Goal: Transaction & Acquisition: Purchase product/service

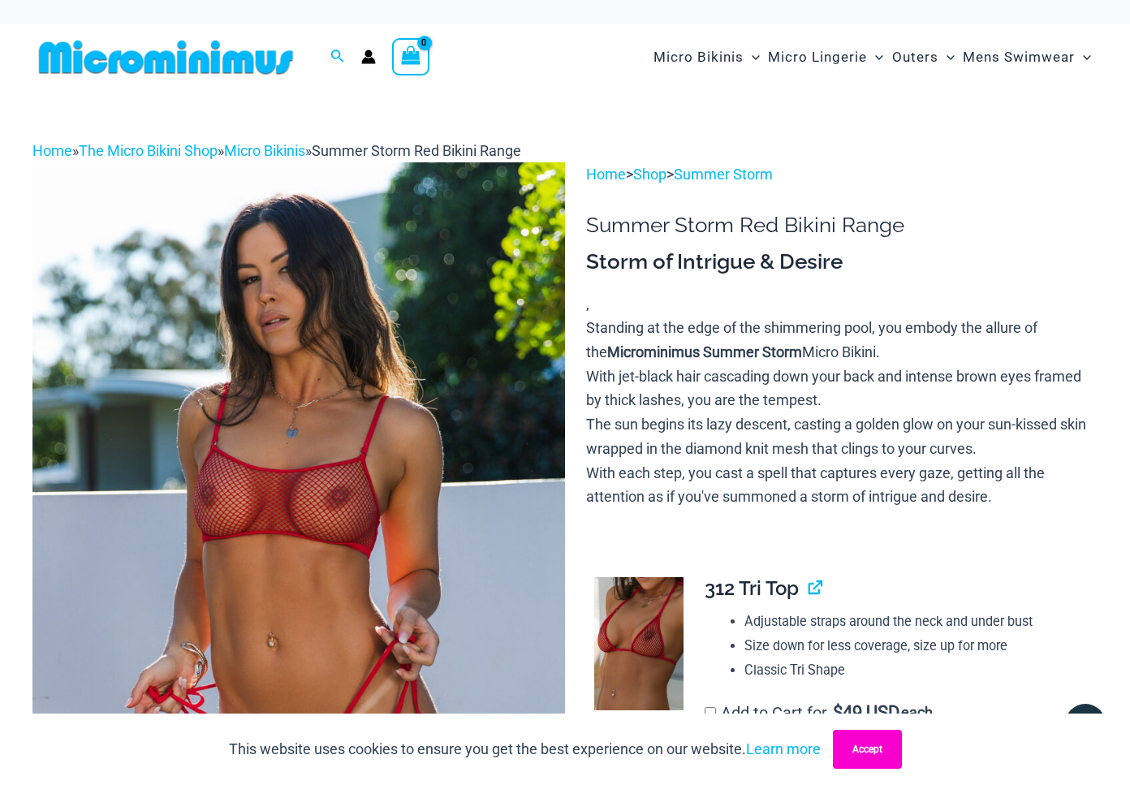
click at [868, 739] on button "Accept" at bounding box center [867, 749] width 69 height 39
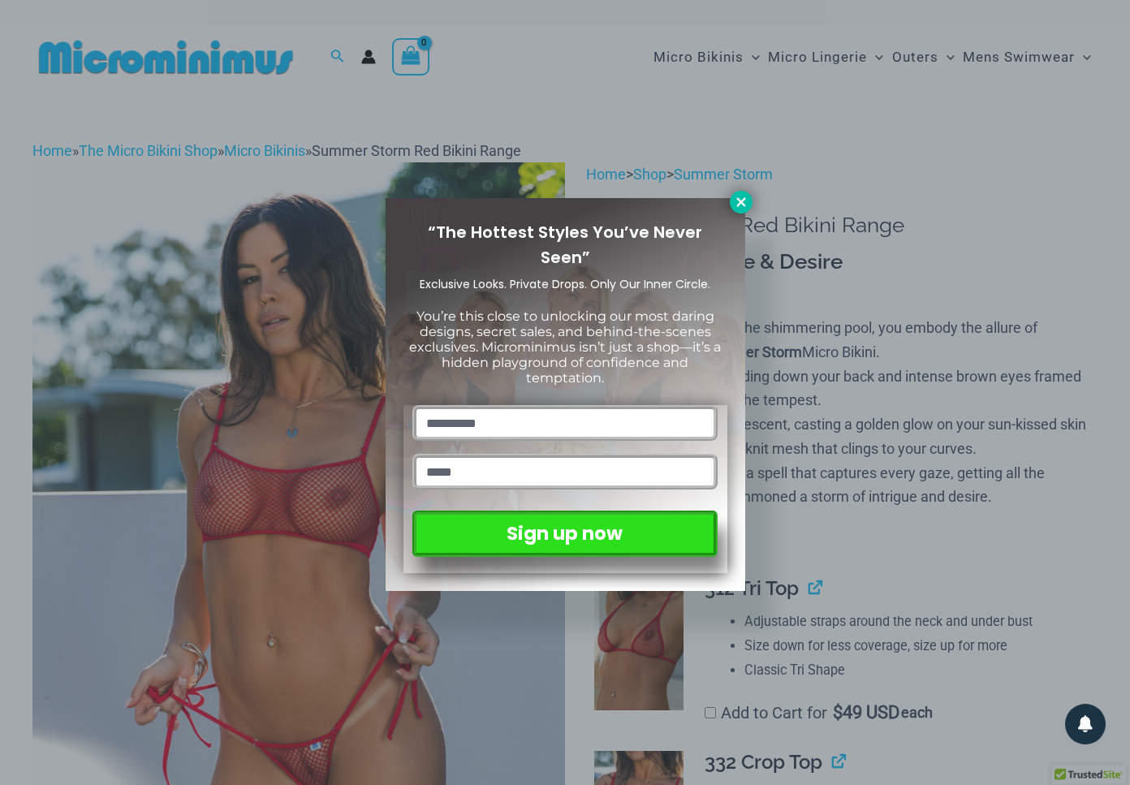
click at [738, 196] on icon at bounding box center [741, 202] width 15 height 15
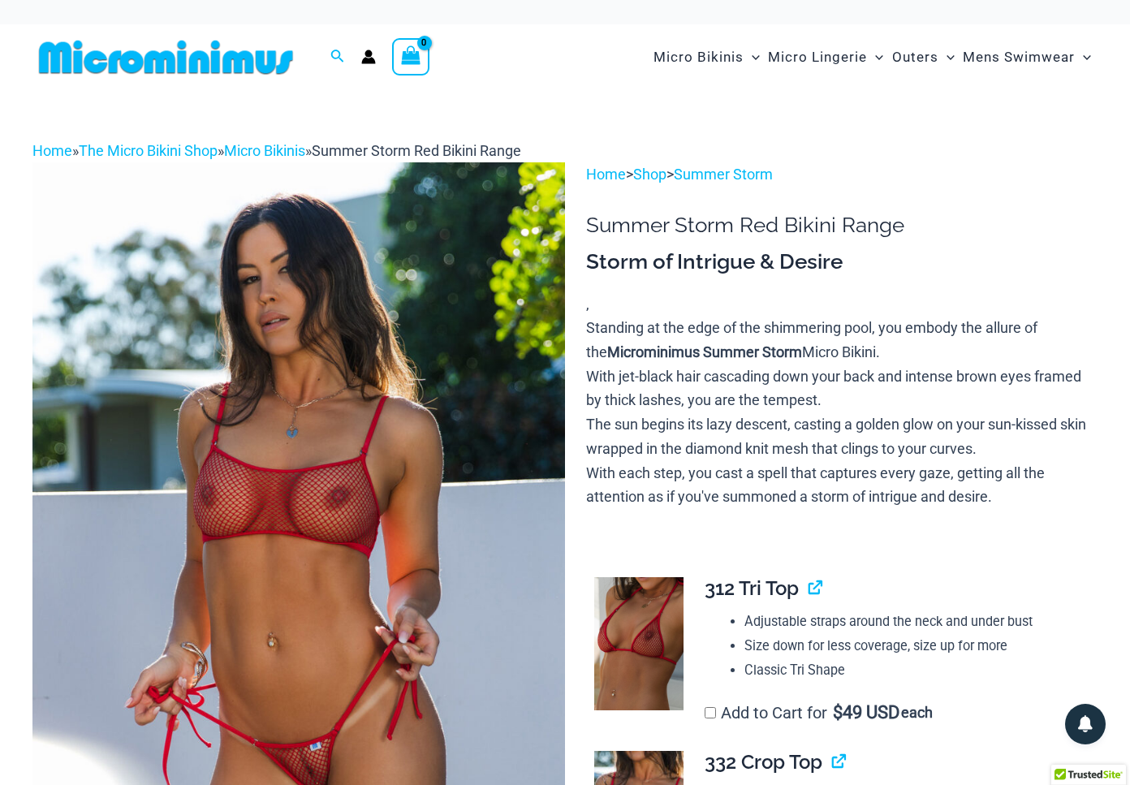
click at [443, 225] on img at bounding box center [298, 561] width 532 height 798
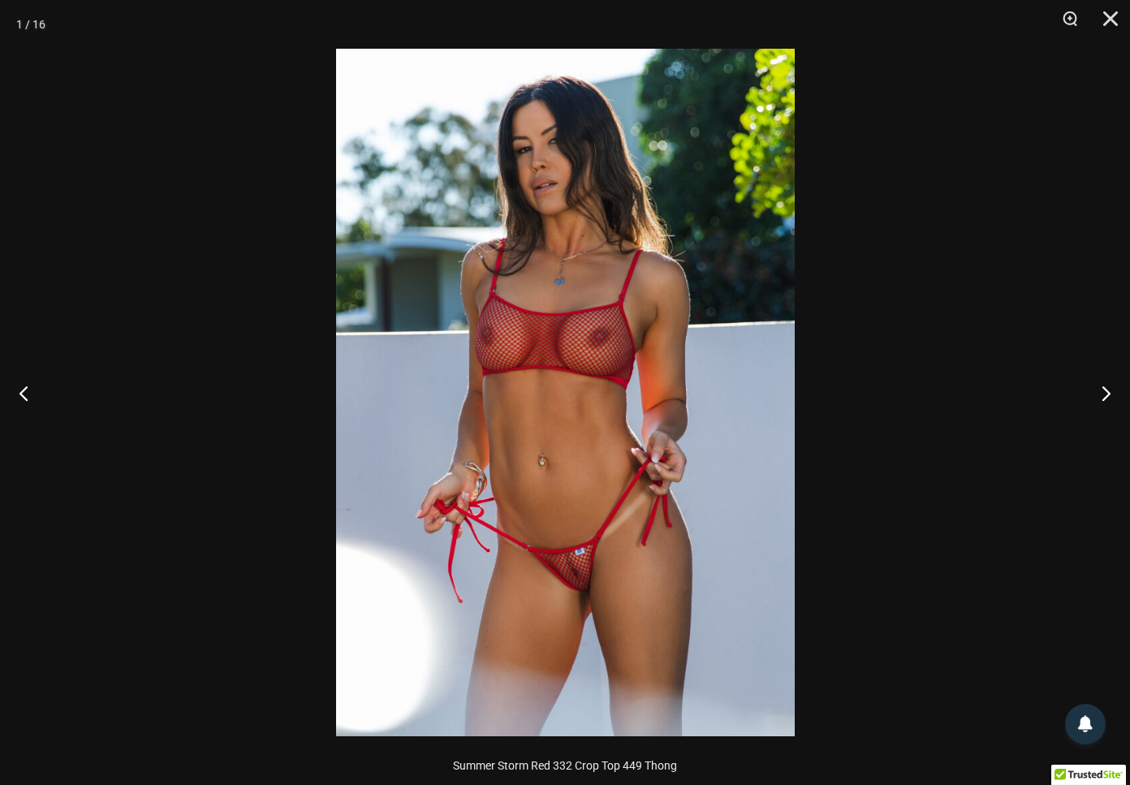
click at [609, 284] on img at bounding box center [565, 392] width 458 height 687
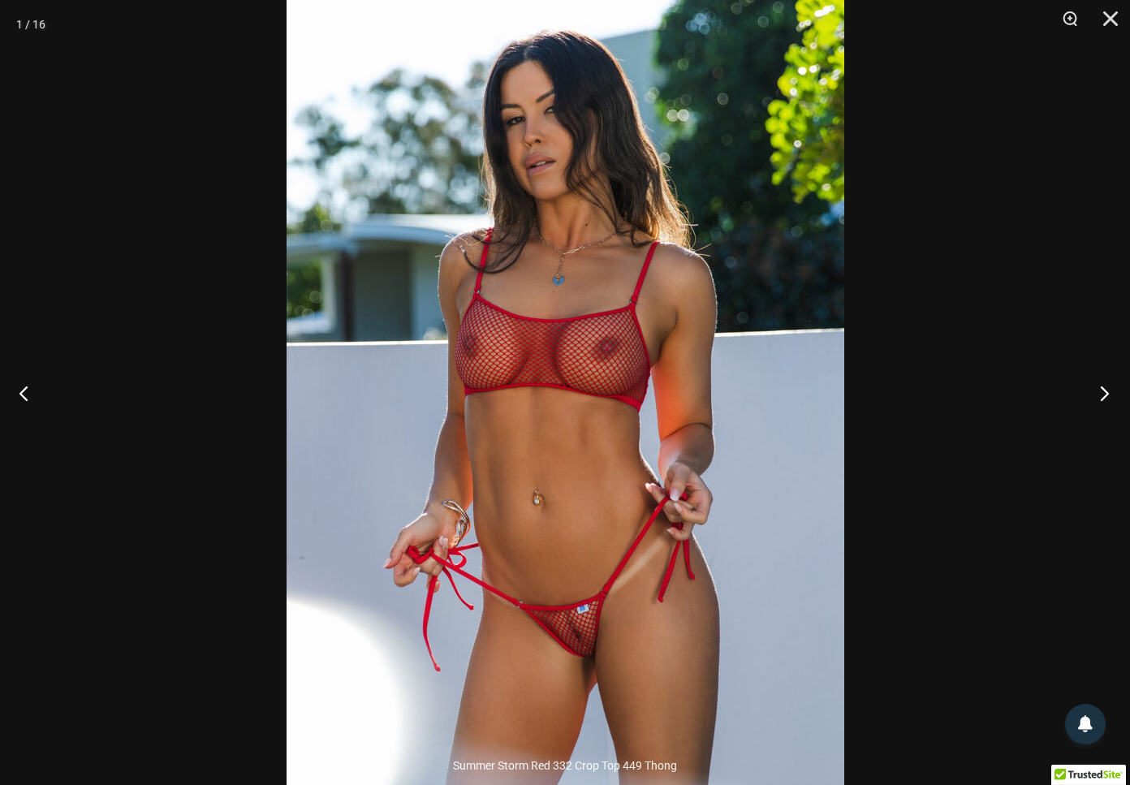
click at [1102, 395] on button "Next" at bounding box center [1099, 392] width 61 height 81
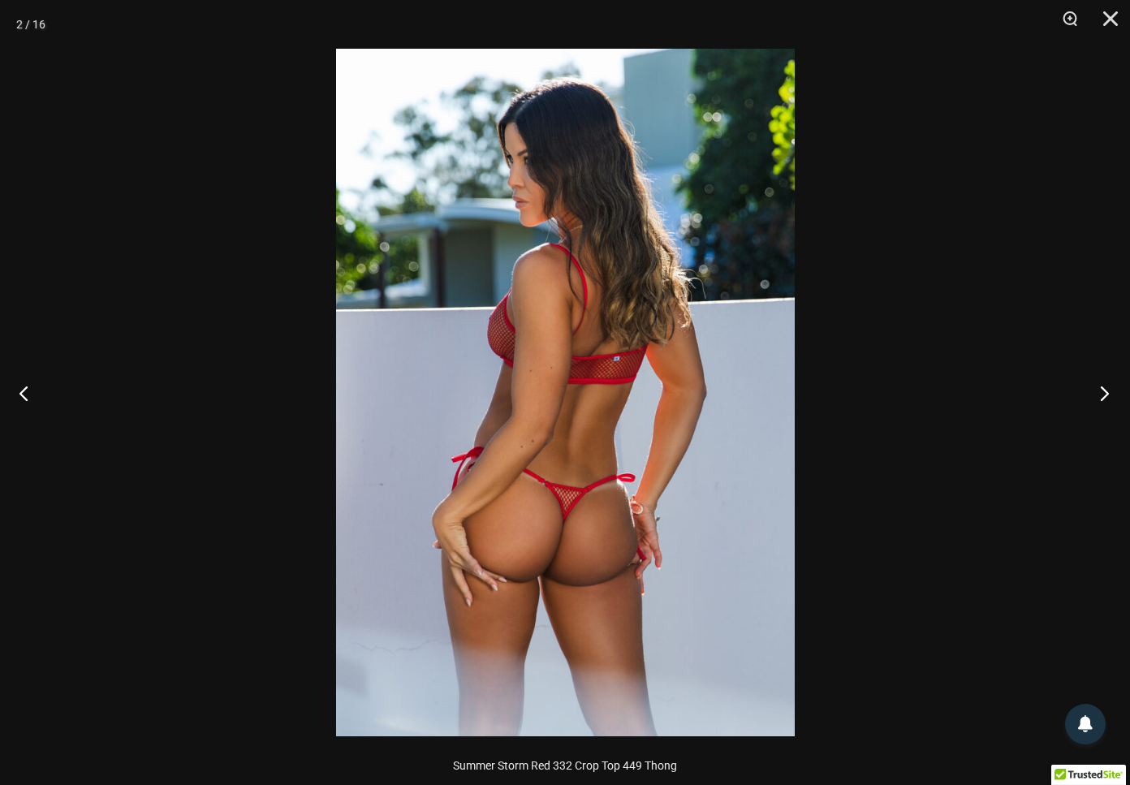
click at [1102, 395] on button "Next" at bounding box center [1099, 392] width 61 height 81
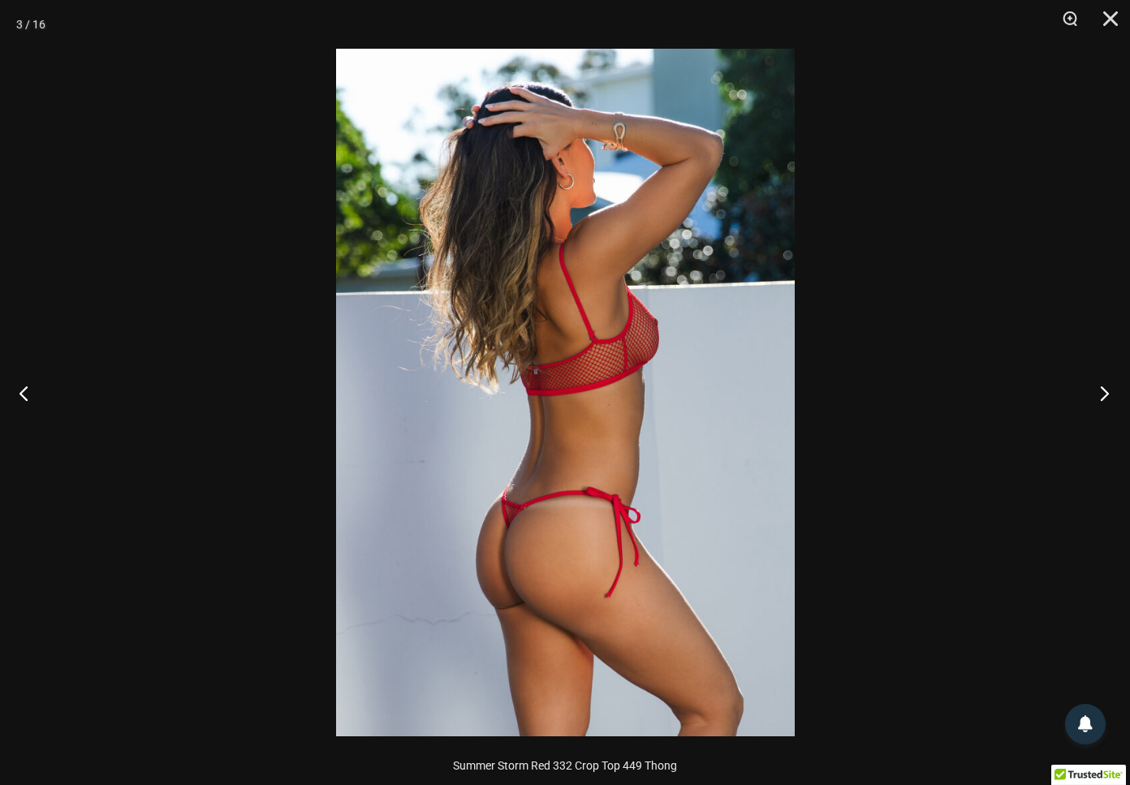
click at [1102, 395] on button "Next" at bounding box center [1099, 392] width 61 height 81
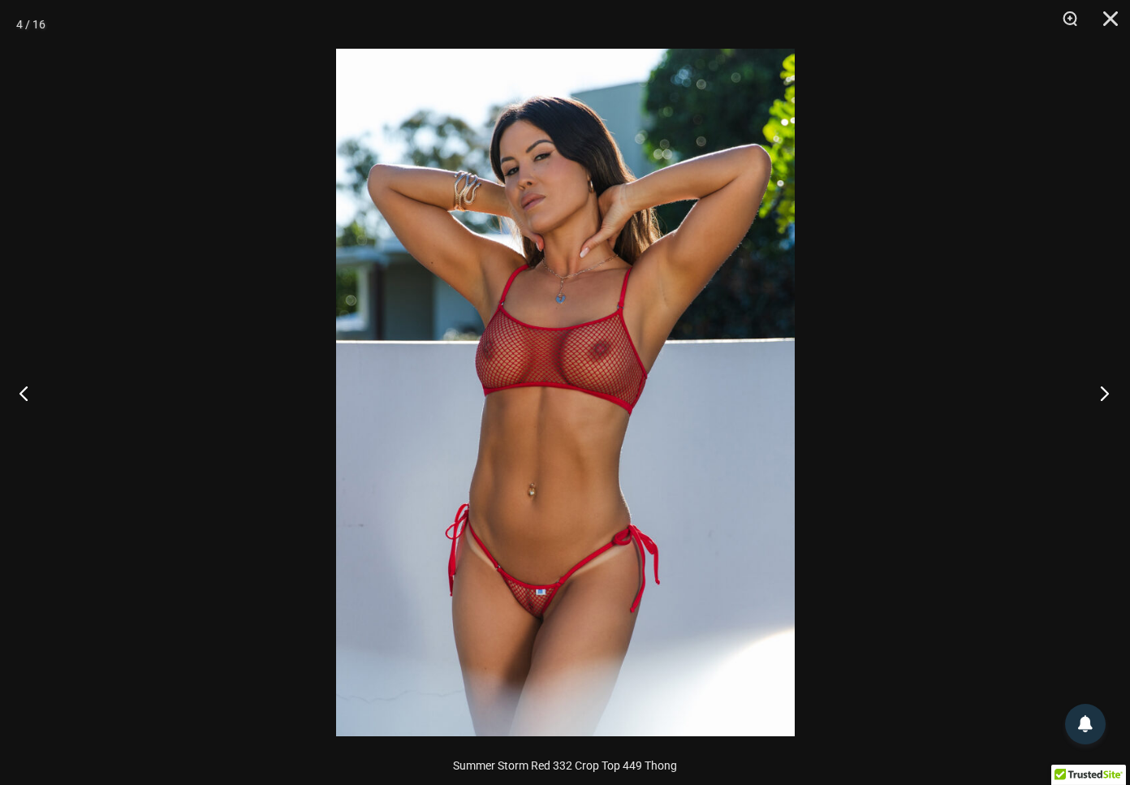
click at [1102, 395] on button "Next" at bounding box center [1099, 392] width 61 height 81
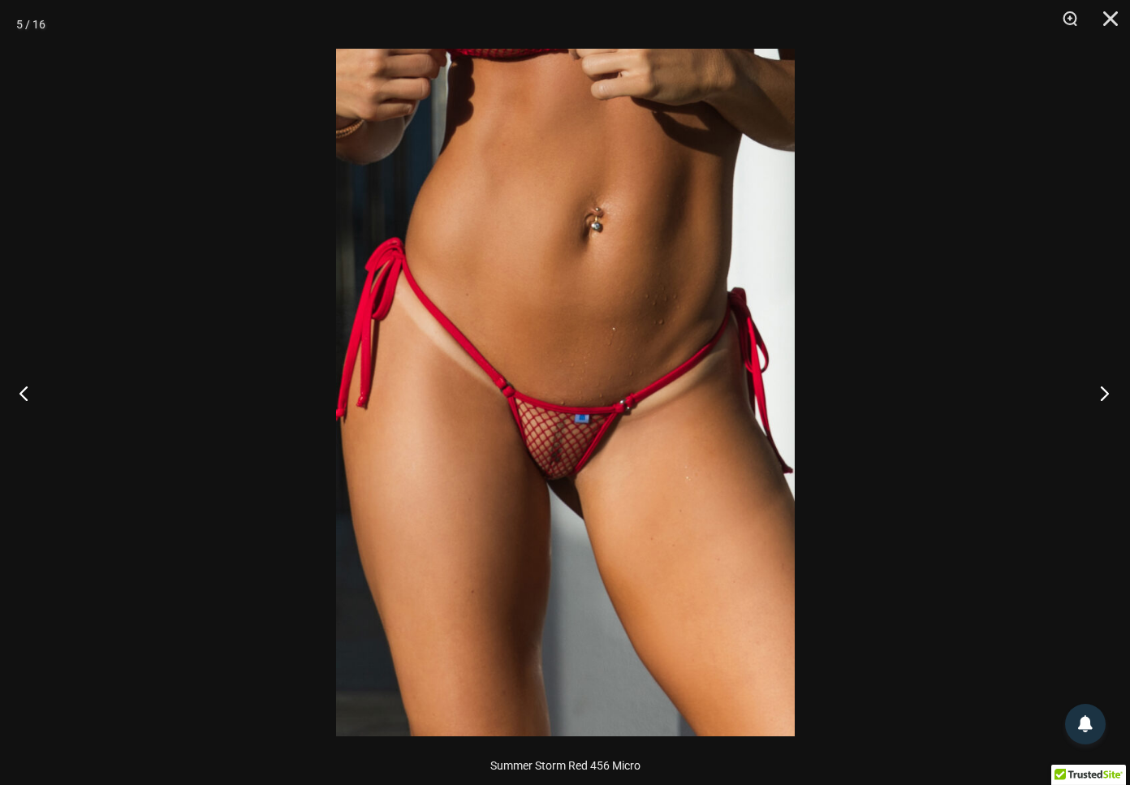
click at [1102, 395] on button "Next" at bounding box center [1099, 392] width 61 height 81
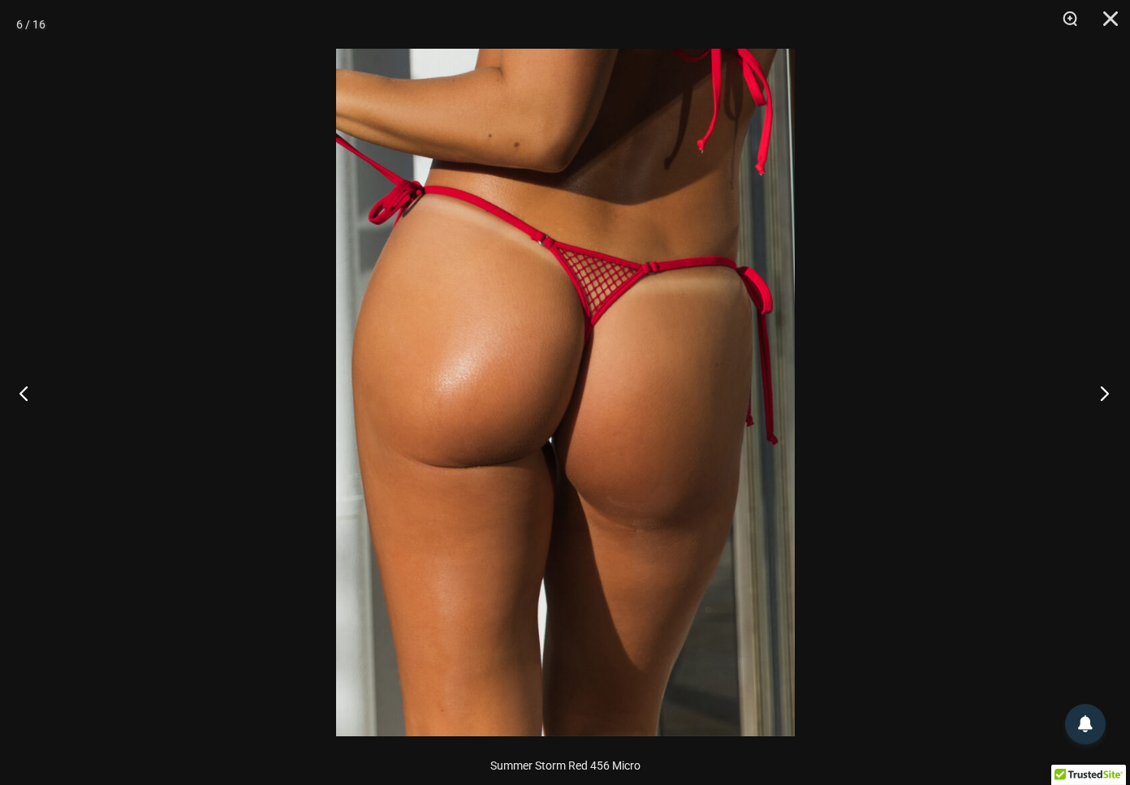
click at [1102, 395] on button "Next" at bounding box center [1099, 392] width 61 height 81
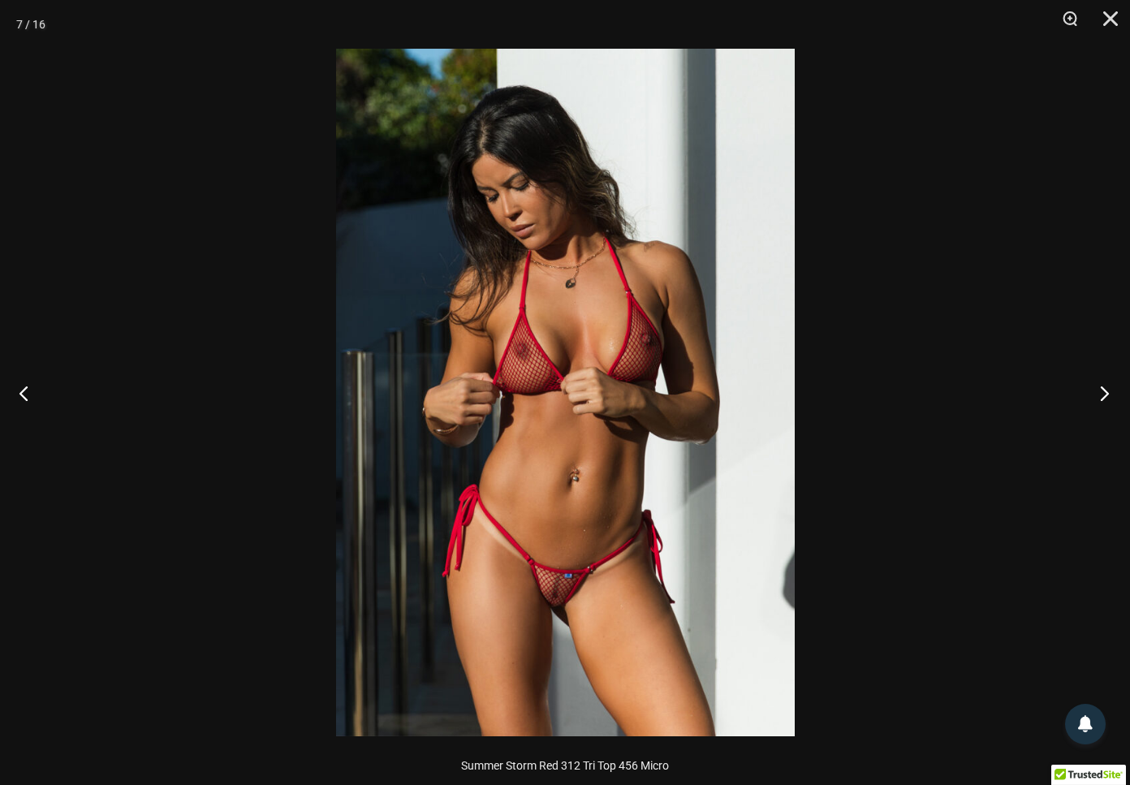
click at [1102, 395] on button "Next" at bounding box center [1099, 392] width 61 height 81
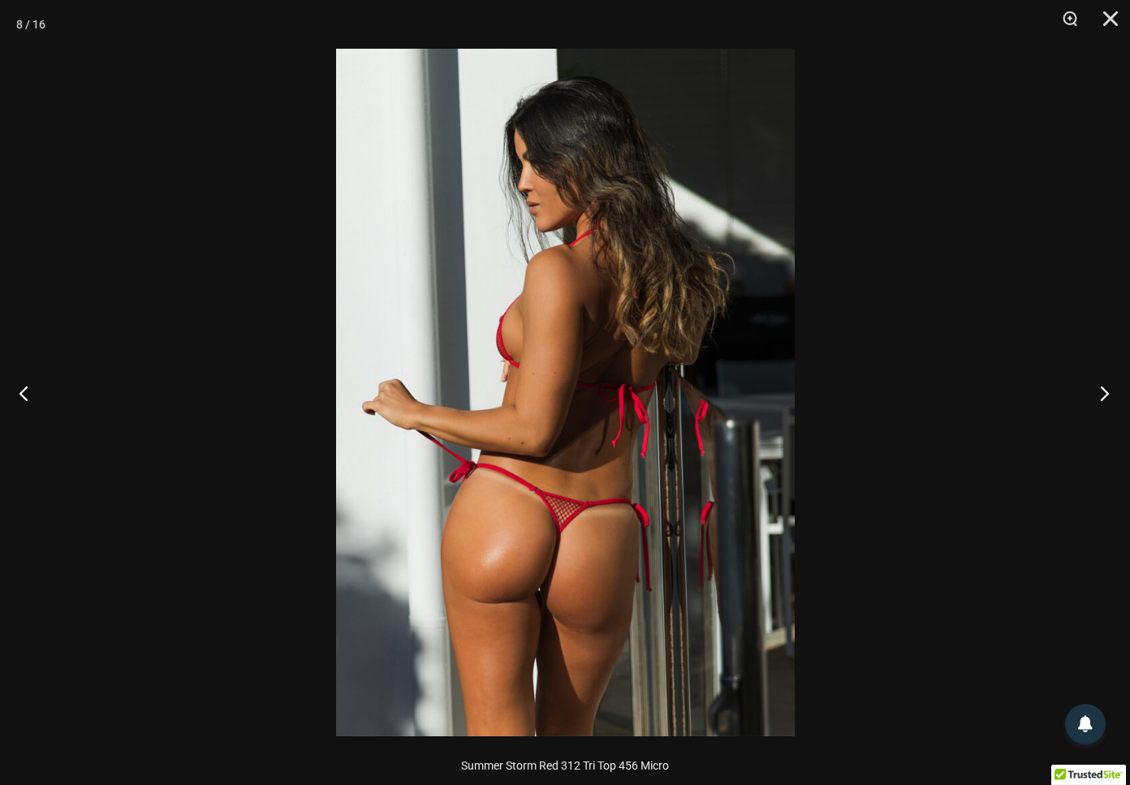
click at [1082, 400] on button "Next" at bounding box center [1099, 392] width 61 height 81
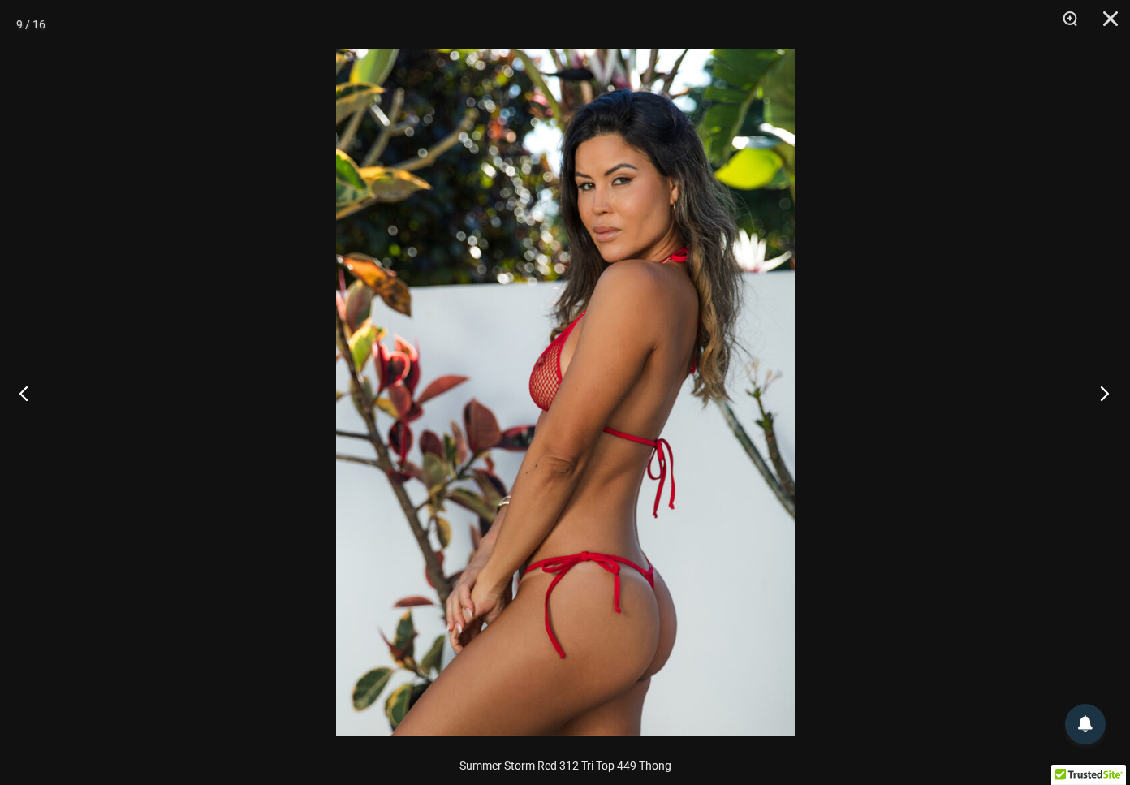
click at [1082, 400] on button "Next" at bounding box center [1099, 392] width 61 height 81
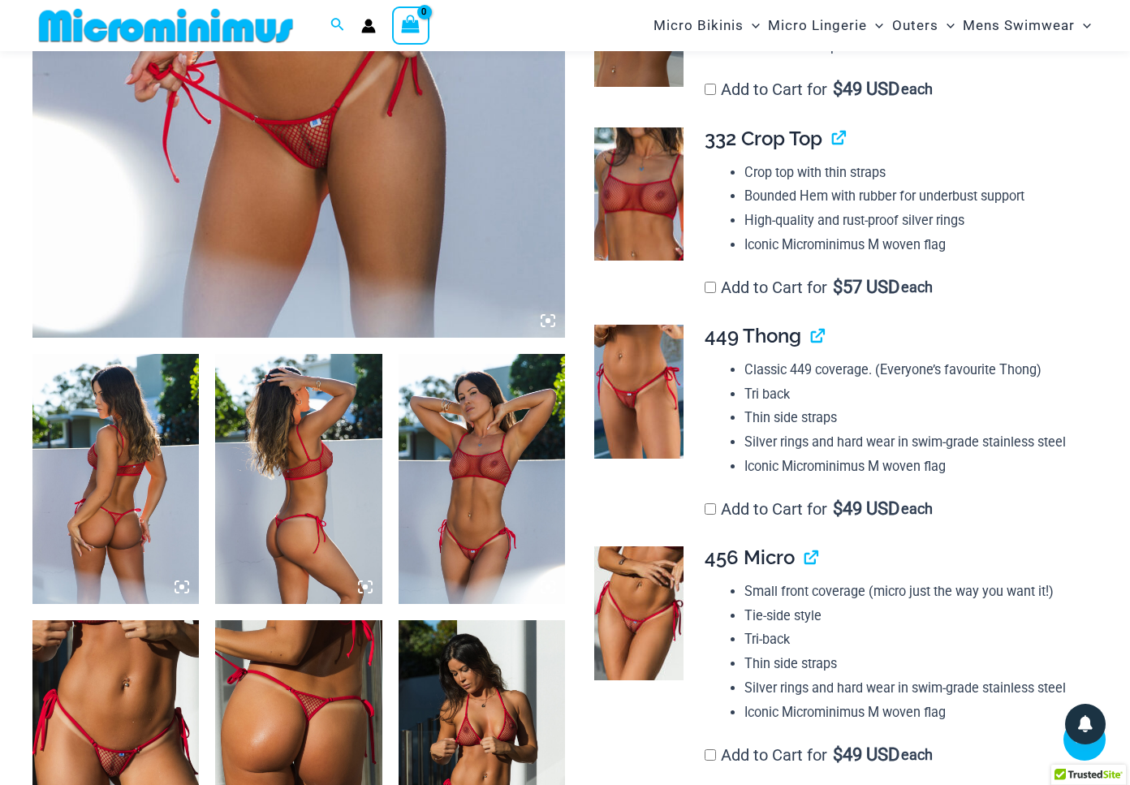
scroll to position [613, 0]
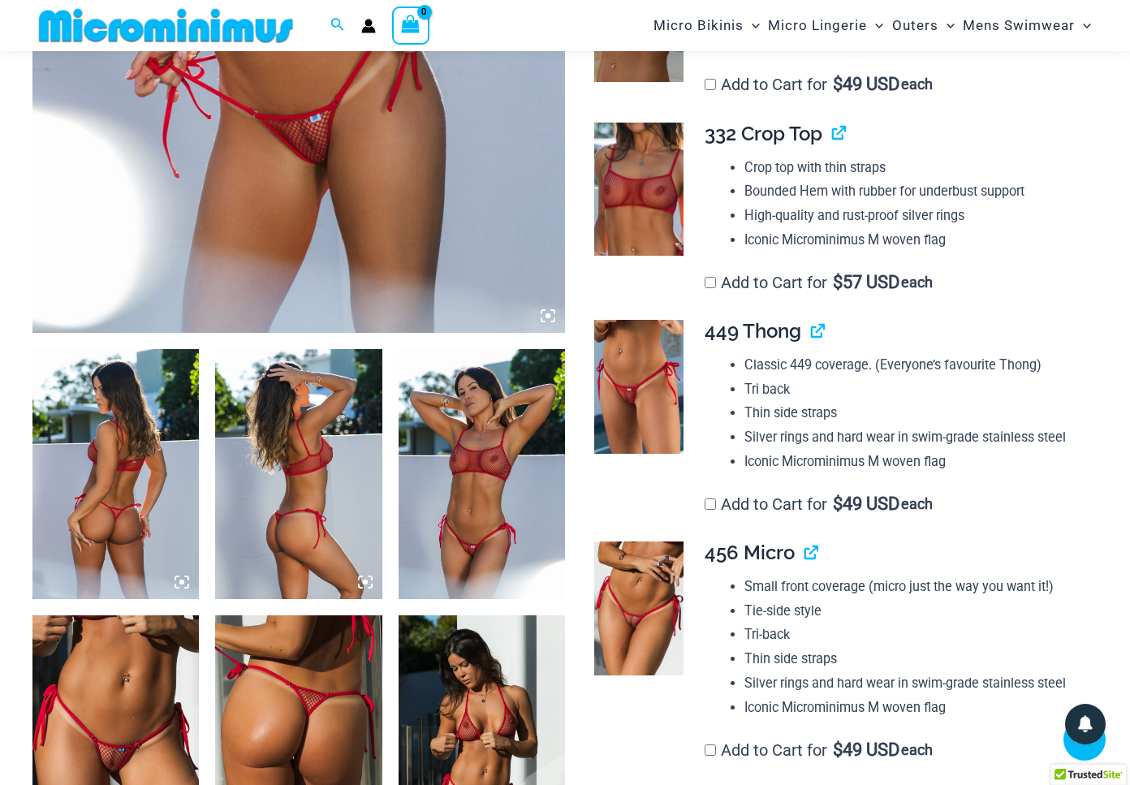
click at [647, 616] on img at bounding box center [638, 608] width 89 height 134
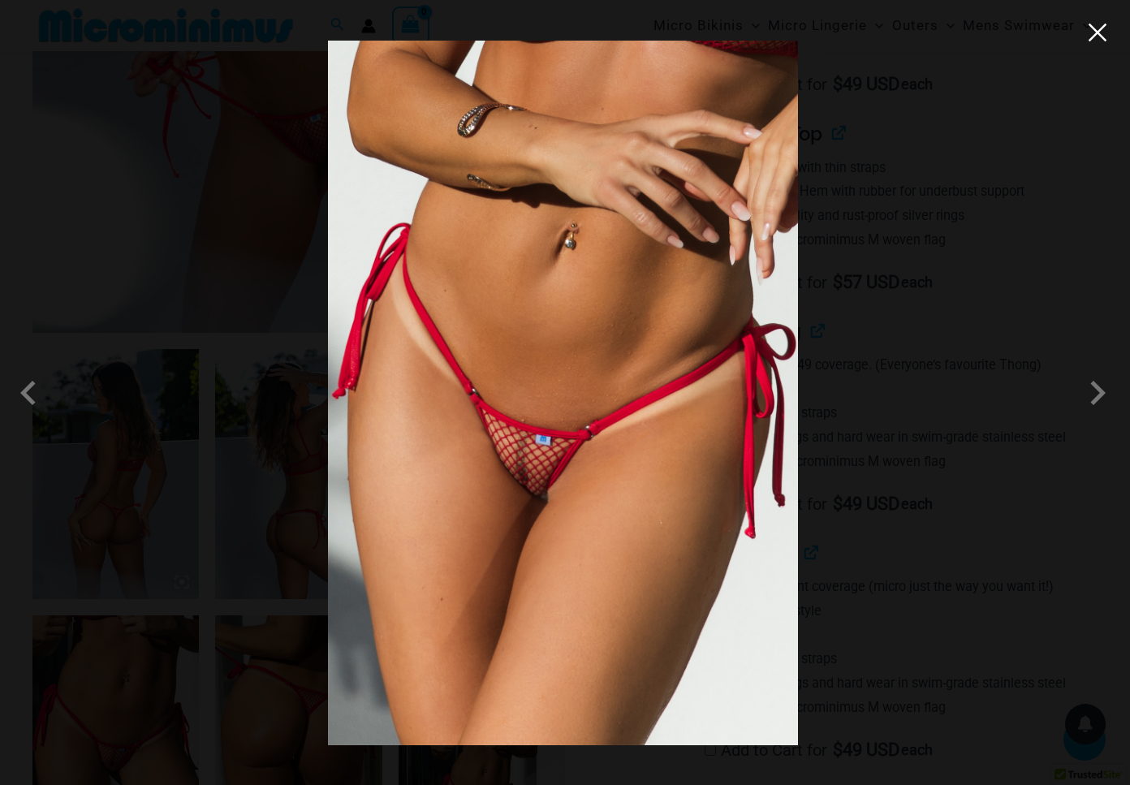
click at [1099, 30] on button "Close" at bounding box center [1097, 32] width 24 height 24
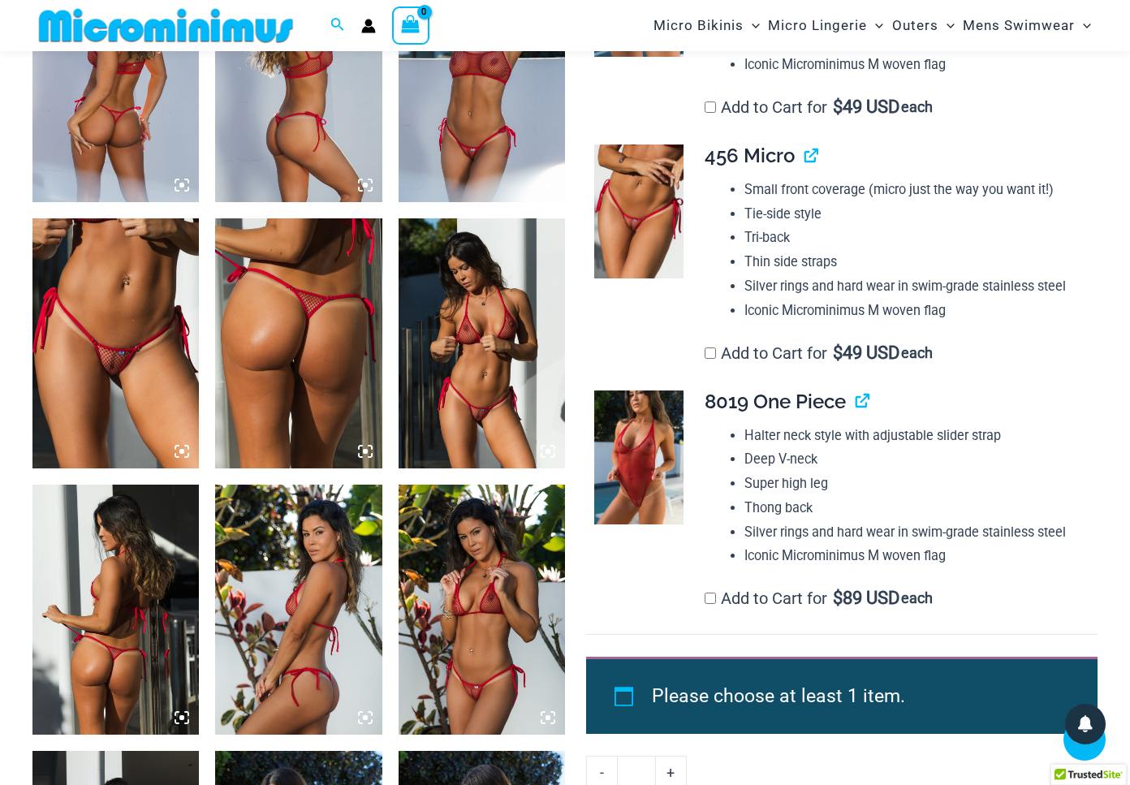
scroll to position [1018, 0]
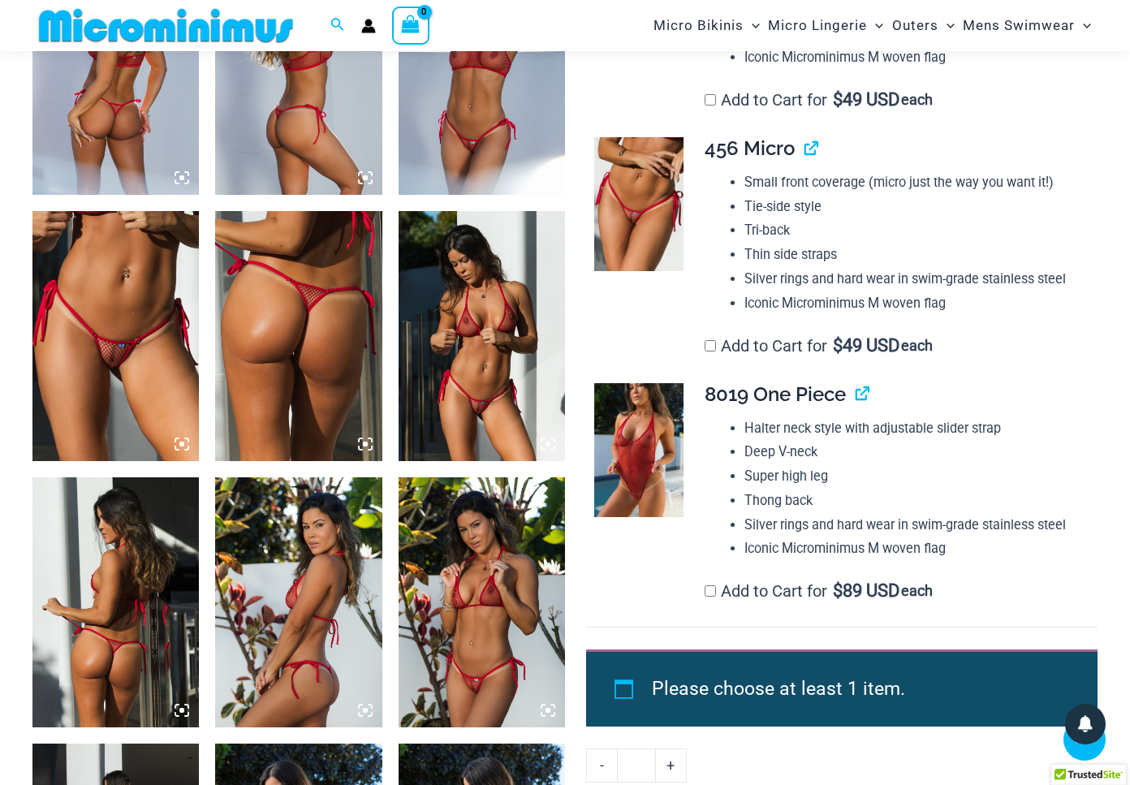
click at [853, 209] on li "Tie-side style" at bounding box center [914, 207] width 340 height 24
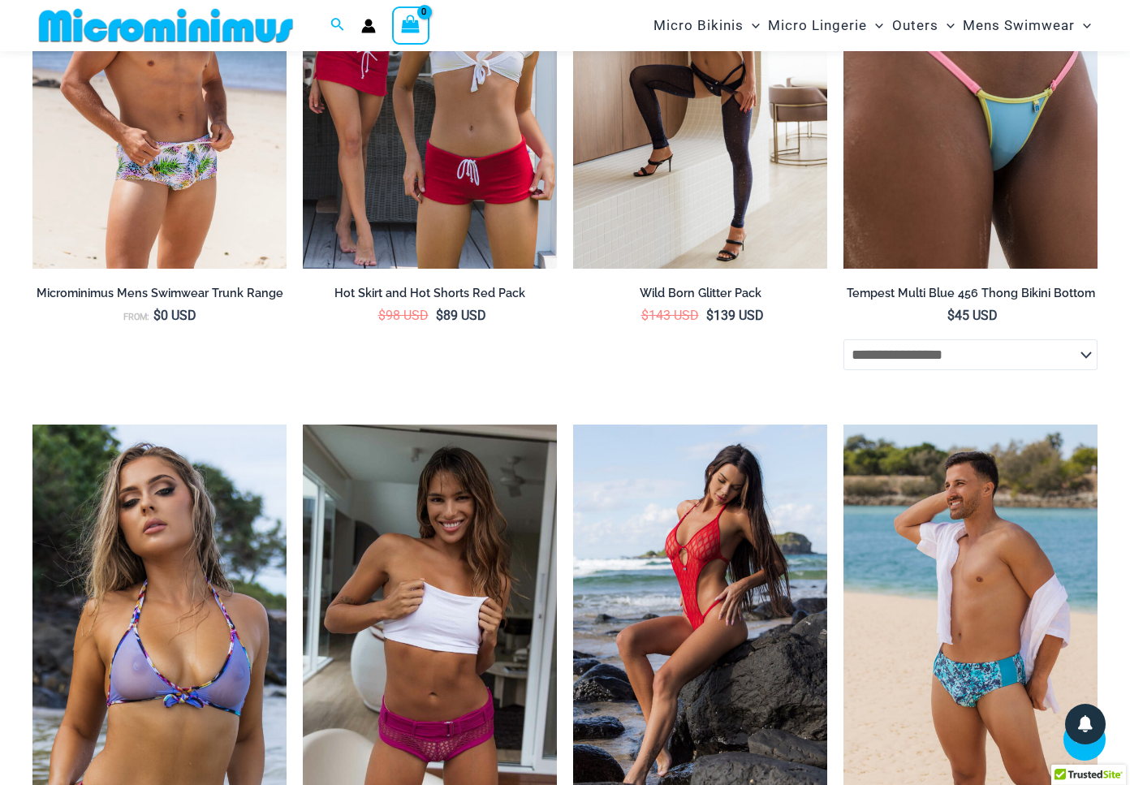
scroll to position [3678, 0]
